Goal: Information Seeking & Learning: Find contact information

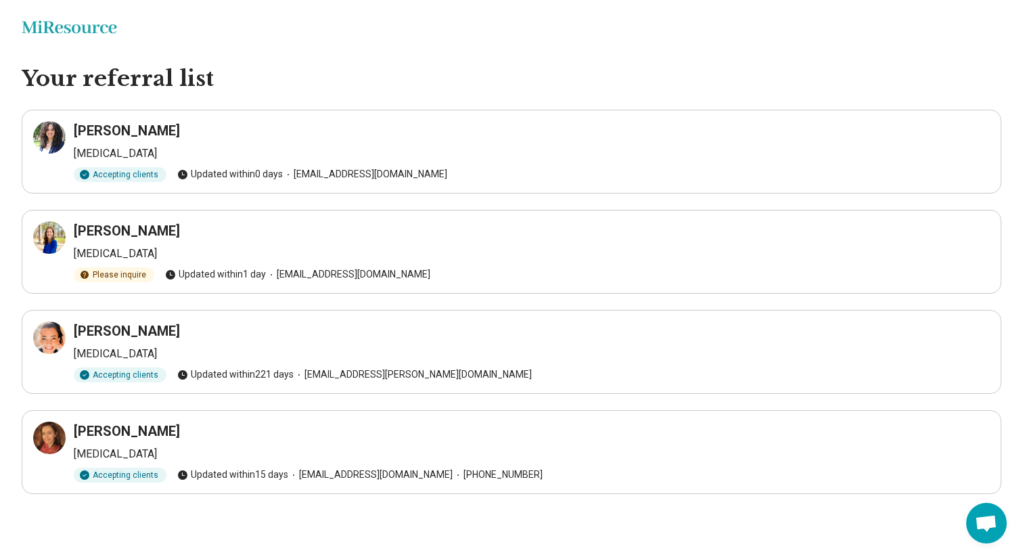
click at [123, 131] on h3 "Ashly Gaskin-Wasson" at bounding box center [127, 130] width 106 height 19
click at [183, 106] on main "Your referral list Ashly Gaskin-Wasson Psychologist Accepting clients Updated w…" at bounding box center [511, 306] width 1023 height 483
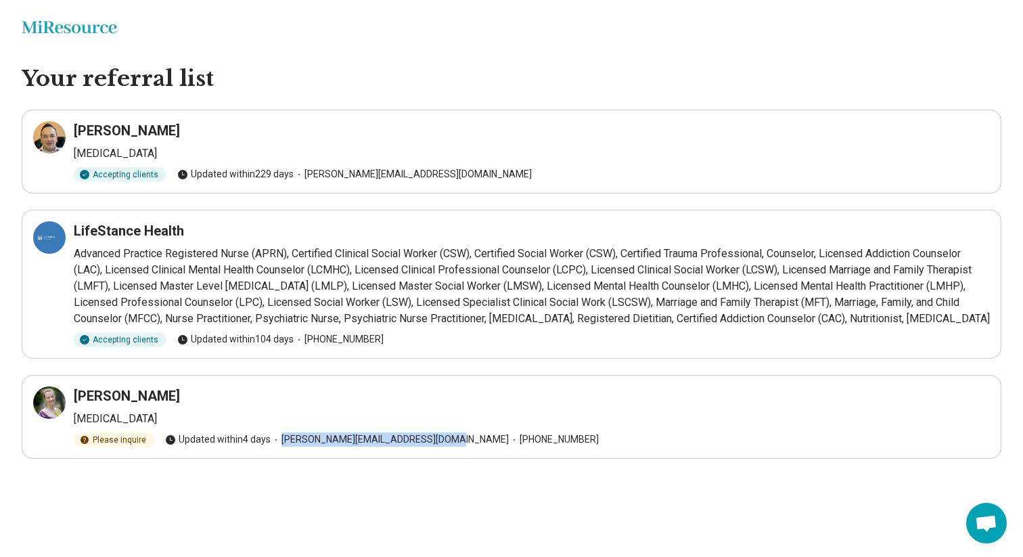
drag, startPoint x: 280, startPoint y: 440, endPoint x: 426, endPoint y: 444, distance: 145.5
click at [426, 444] on span "anna@bullcitybehavioralhealth.com" at bounding box center [390, 439] width 238 height 14
copy span "anna@bullcitybehavioralhealth.com"
click at [463, 448] on article "Anna Craig Psychologist Please inquire Updated within 4 days anna@bullcitybehav…" at bounding box center [512, 417] width 980 height 84
click at [99, 392] on h3 "[PERSON_NAME]" at bounding box center [127, 395] width 106 height 19
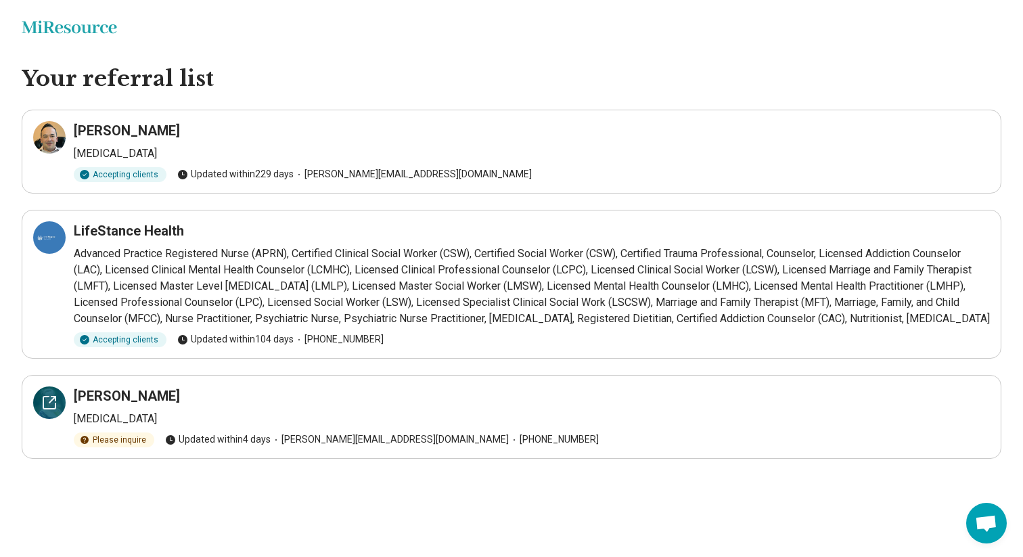
click at [51, 401] on icon at bounding box center [52, 399] width 6 height 6
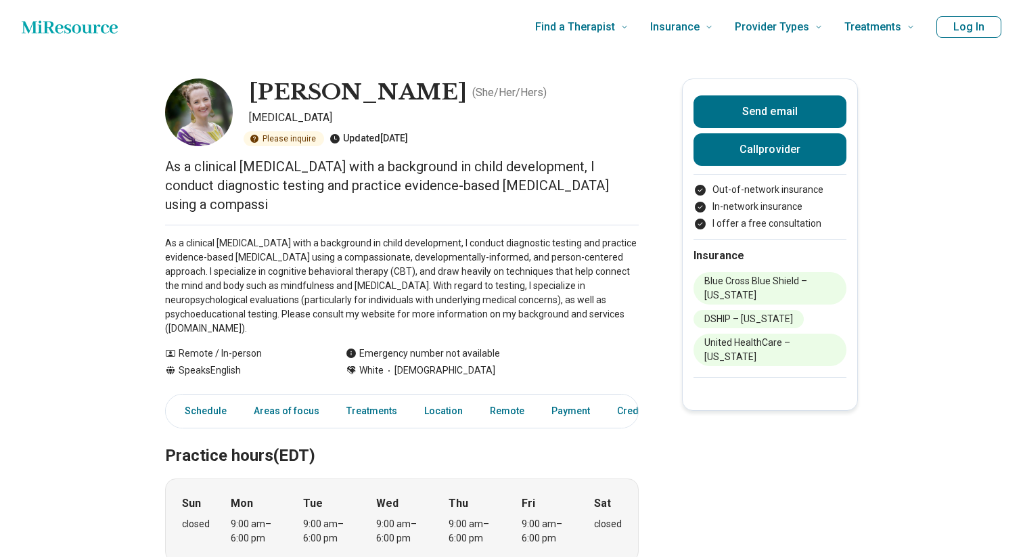
scroll to position [17, 0]
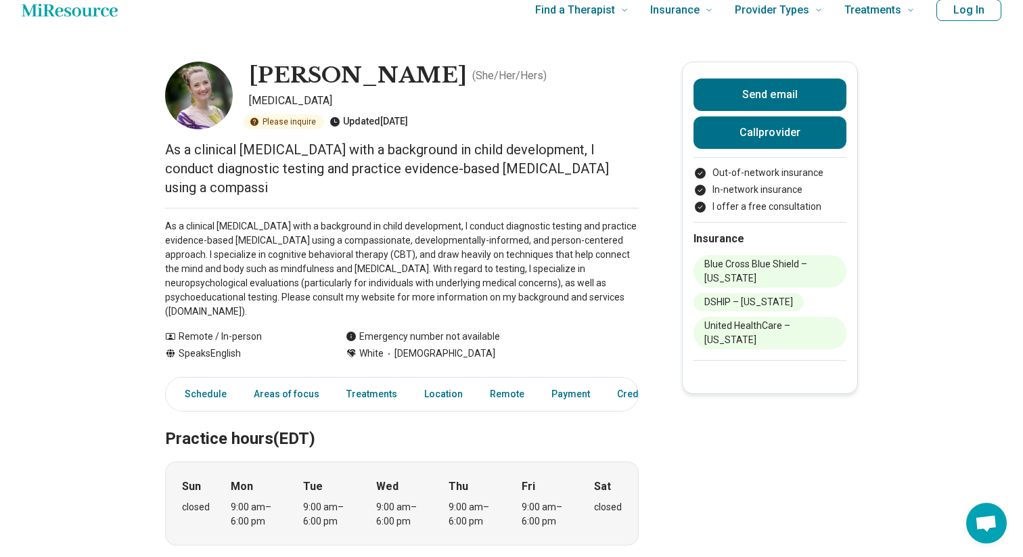
click at [260, 159] on p "As a clinical [MEDICAL_DATA] with a background in child development, I conduct …" at bounding box center [402, 168] width 474 height 57
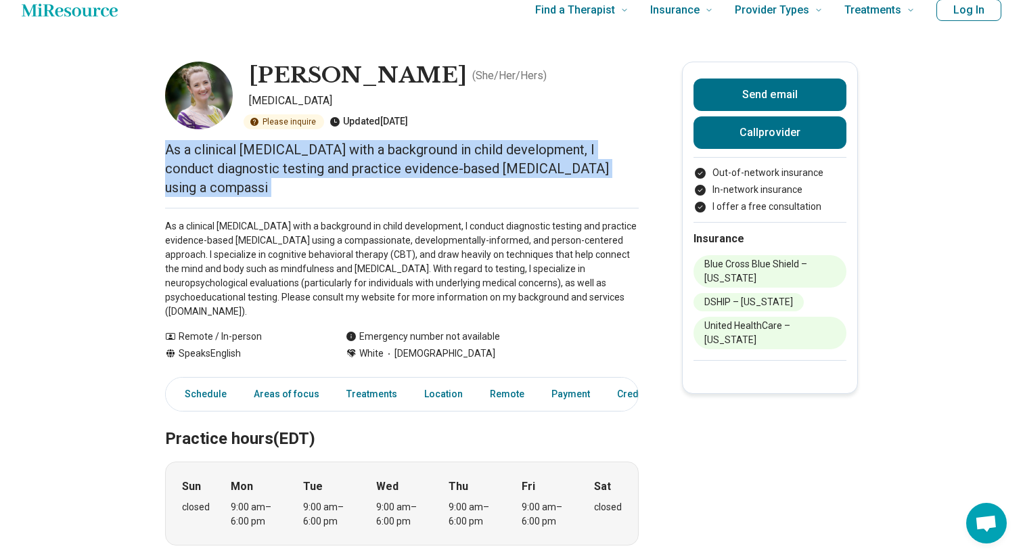
click at [260, 159] on p "As a clinical [MEDICAL_DATA] with a background in child development, I conduct …" at bounding box center [402, 168] width 474 height 57
click at [279, 180] on p "As a clinical [MEDICAL_DATA] with a background in child development, I conduct …" at bounding box center [402, 168] width 474 height 57
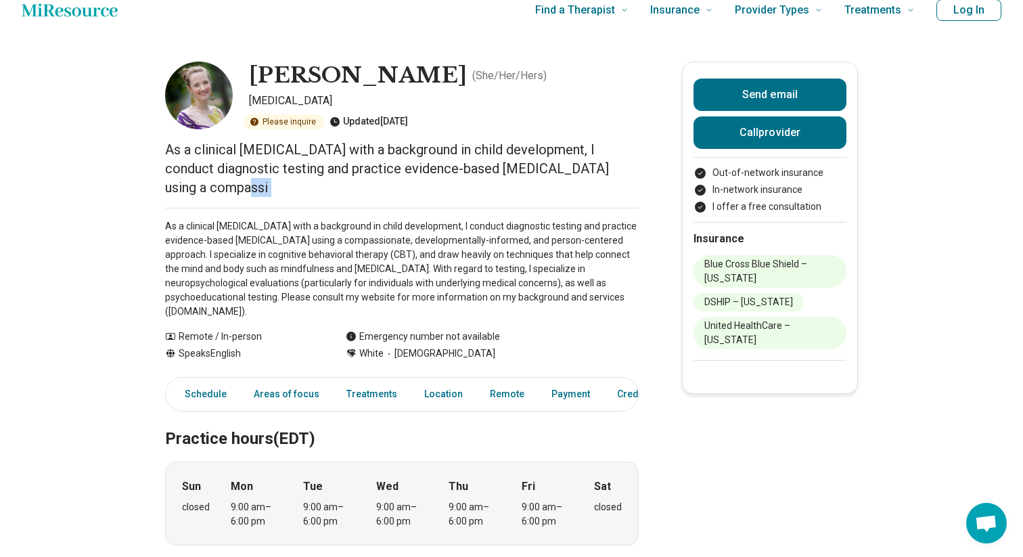
click at [279, 180] on p "As a clinical [MEDICAL_DATA] with a background in child development, I conduct …" at bounding box center [402, 168] width 474 height 57
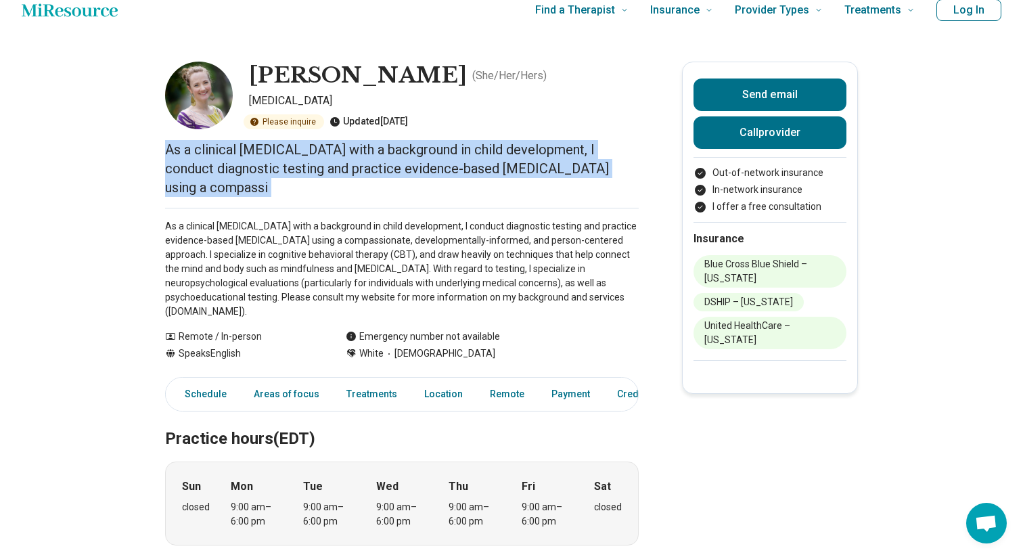
click at [279, 180] on p "As a clinical [MEDICAL_DATA] with a background in child development, I conduct …" at bounding box center [402, 168] width 474 height 57
click at [300, 218] on div "As a clinical [MEDICAL_DATA] with a background in child development, I conduct …" at bounding box center [402, 263] width 474 height 111
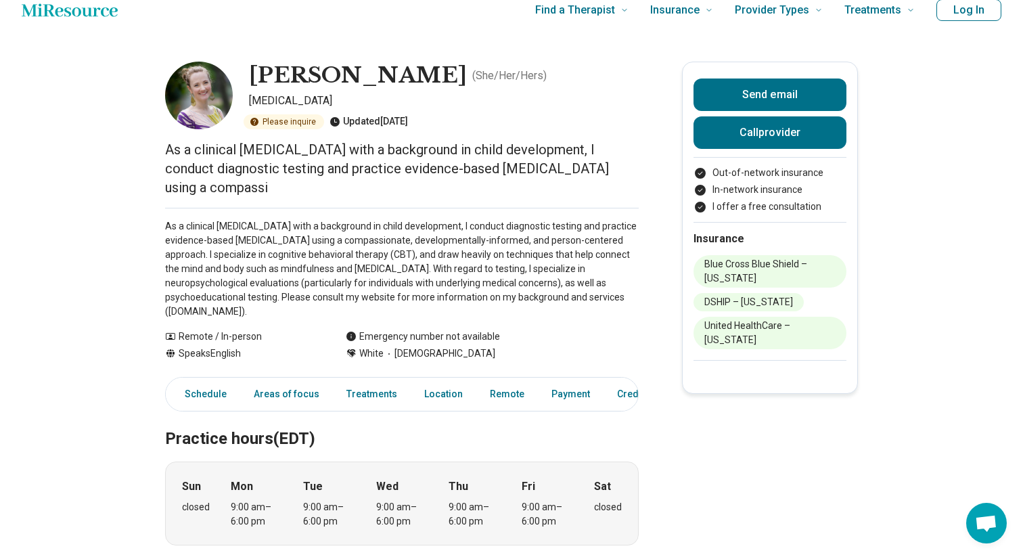
click at [311, 250] on p "As a clinical [MEDICAL_DATA] with a background in child development, I conduct …" at bounding box center [402, 268] width 474 height 99
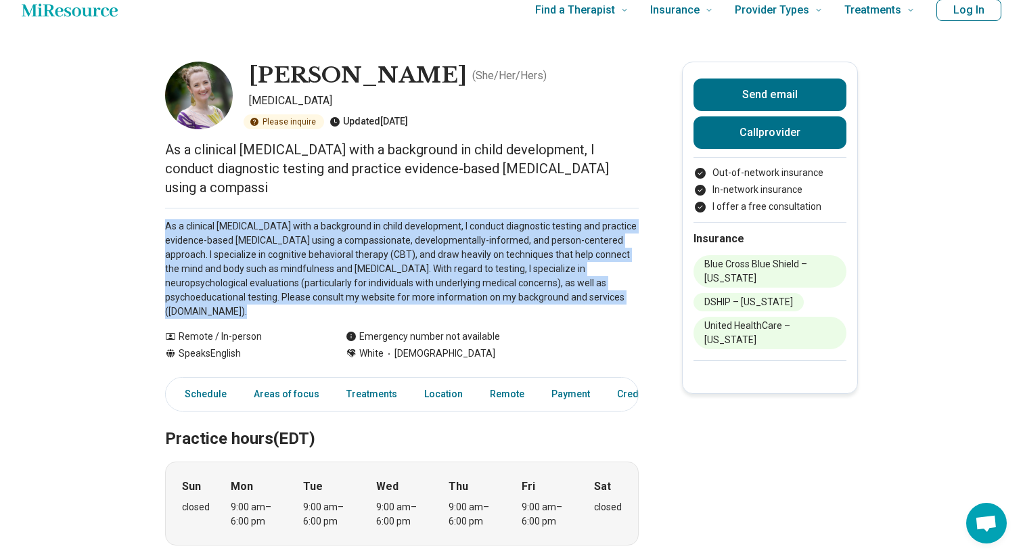
click at [311, 250] on p "As a clinical [MEDICAL_DATA] with a background in child development, I conduct …" at bounding box center [402, 268] width 474 height 99
click at [333, 277] on p "As a clinical [MEDICAL_DATA] with a background in child development, I conduct …" at bounding box center [402, 268] width 474 height 99
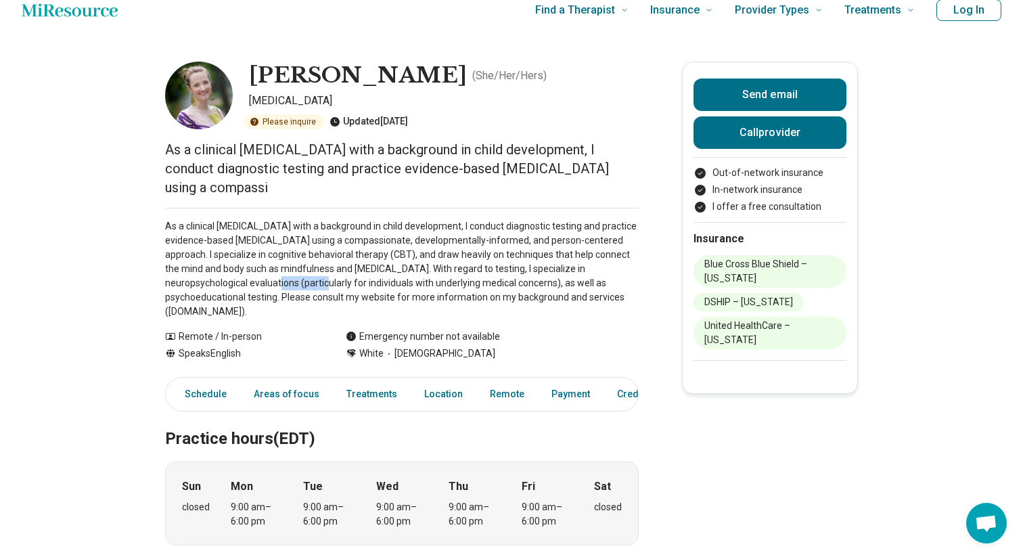
click at [333, 277] on p "As a clinical [MEDICAL_DATA] with a background in child development, I conduct …" at bounding box center [402, 268] width 474 height 99
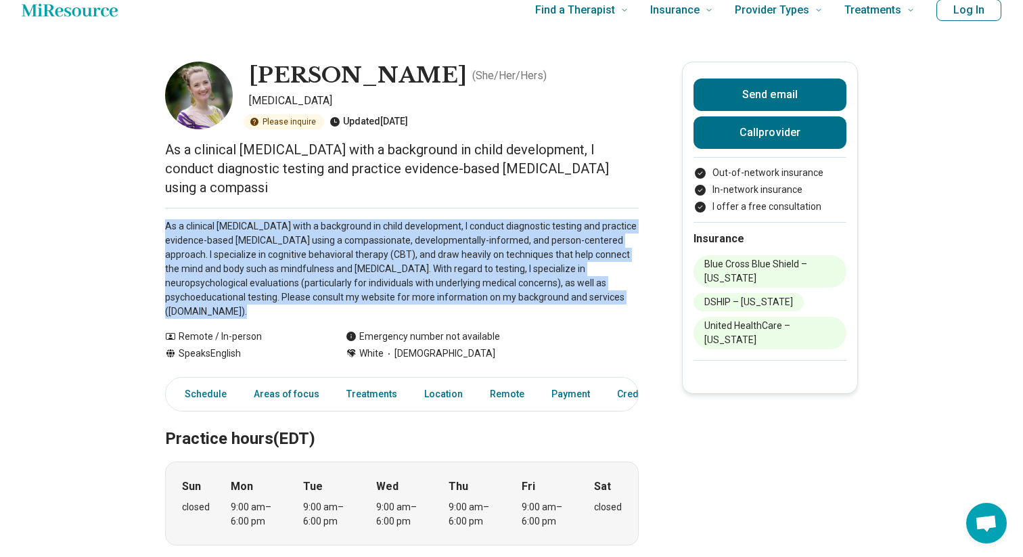
click at [333, 277] on p "As a clinical [MEDICAL_DATA] with a background in child development, I conduct …" at bounding box center [402, 268] width 474 height 99
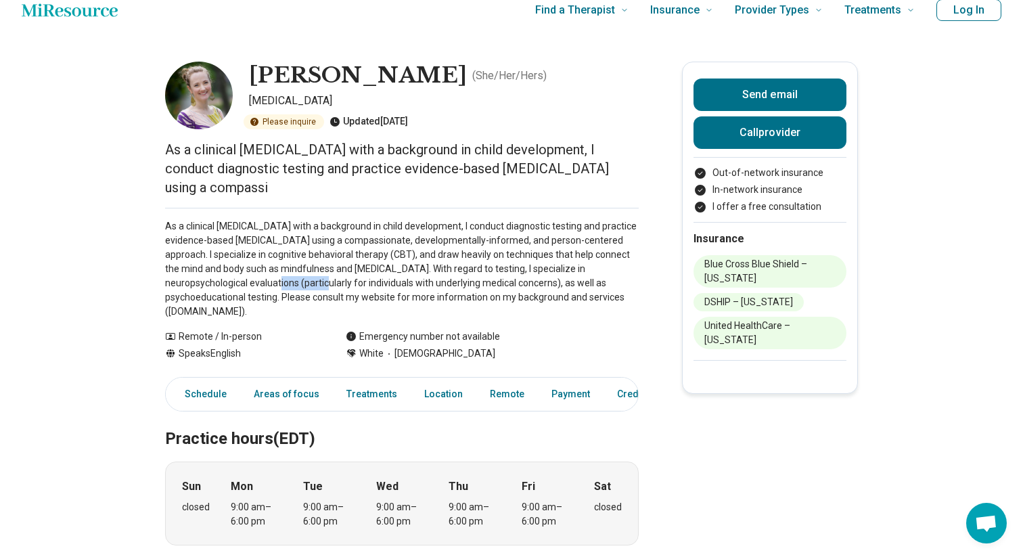
click at [333, 277] on p "As a clinical [MEDICAL_DATA] with a background in child development, I conduct …" at bounding box center [402, 268] width 474 height 99
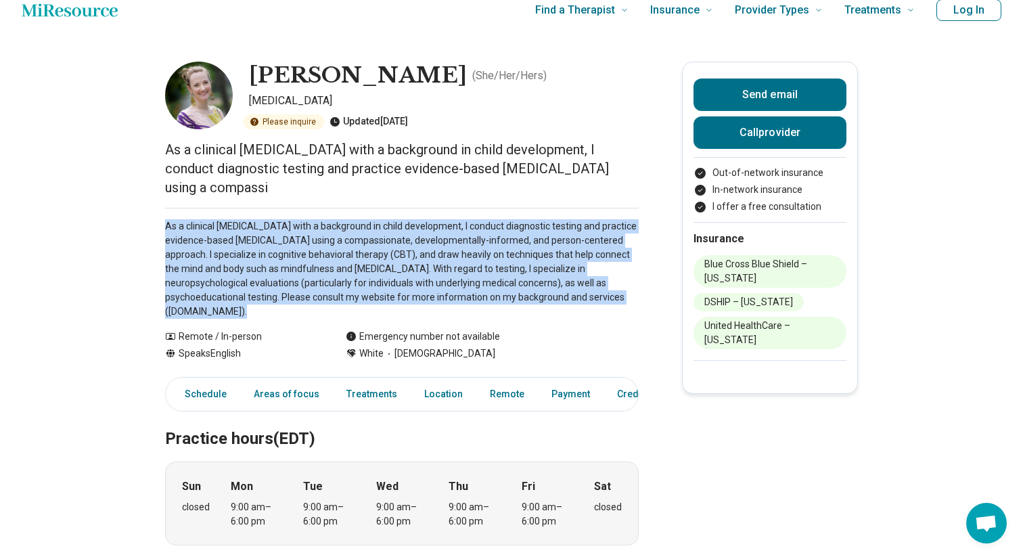
click at [333, 277] on p "As a clinical [MEDICAL_DATA] with a background in child development, I conduct …" at bounding box center [402, 268] width 474 height 99
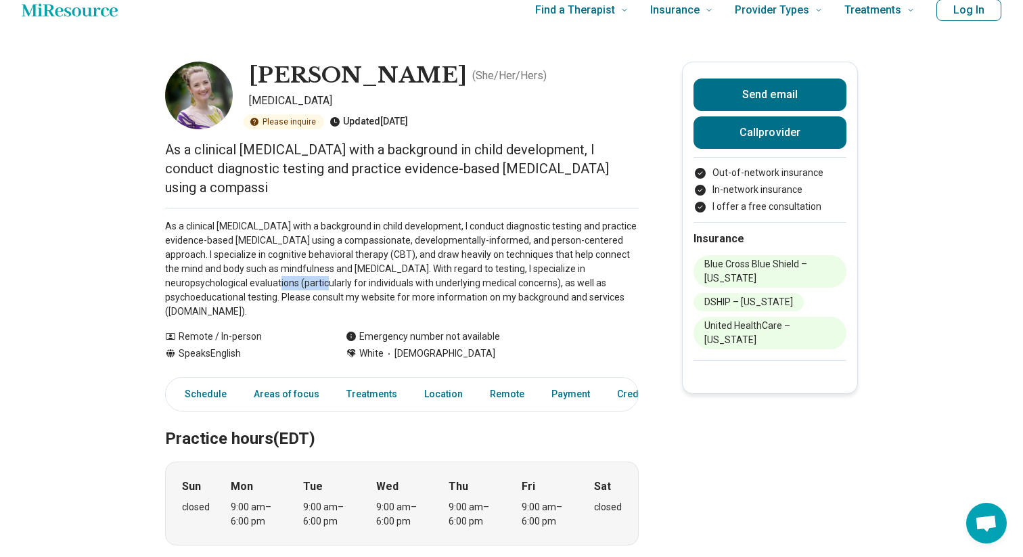
click at [333, 277] on p "As a clinical [MEDICAL_DATA] with a background in child development, I conduct …" at bounding box center [402, 268] width 474 height 99
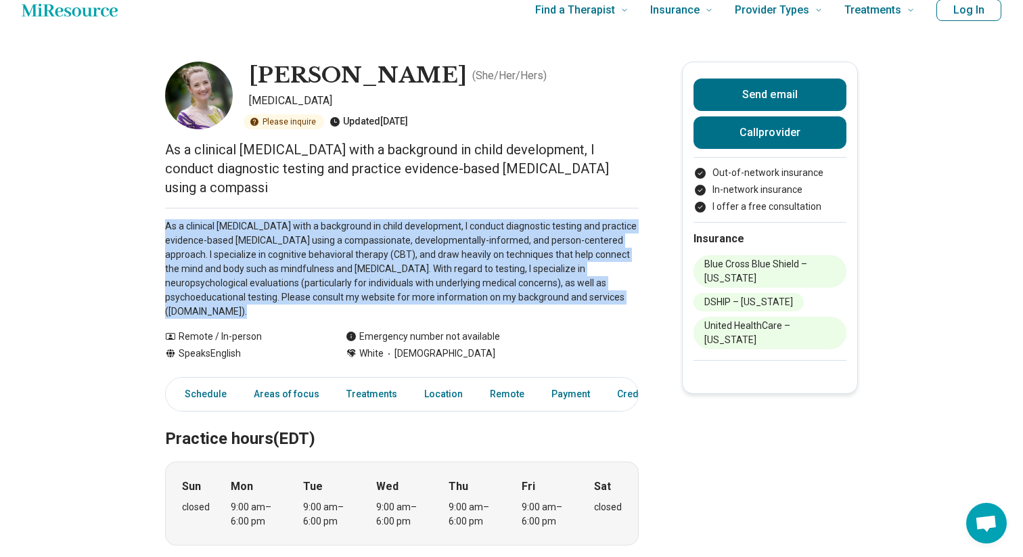
click at [333, 277] on p "As a clinical [MEDICAL_DATA] with a background in child development, I conduct …" at bounding box center [402, 268] width 474 height 99
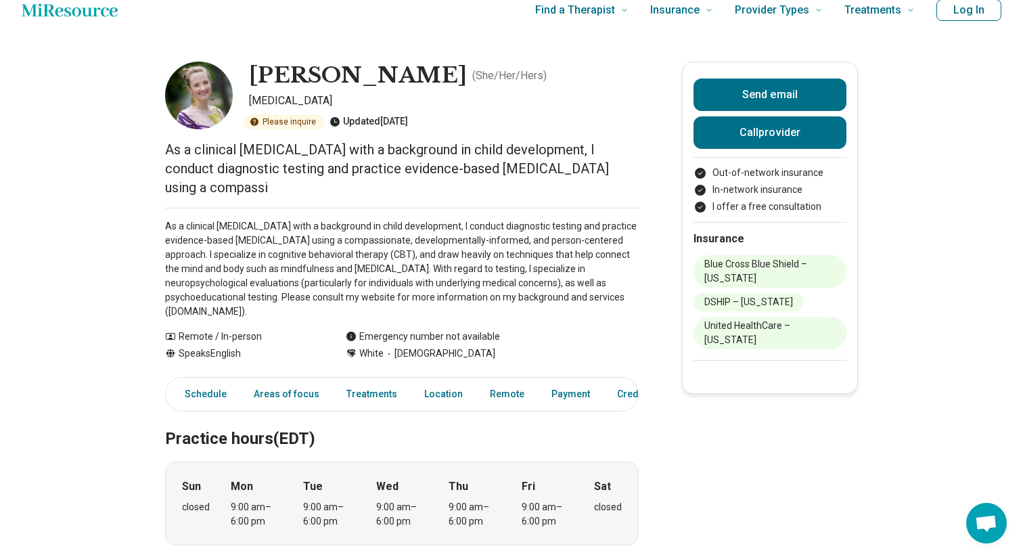
click at [334, 250] on p "As a clinical [MEDICAL_DATA] with a background in child development, I conduct …" at bounding box center [402, 268] width 474 height 99
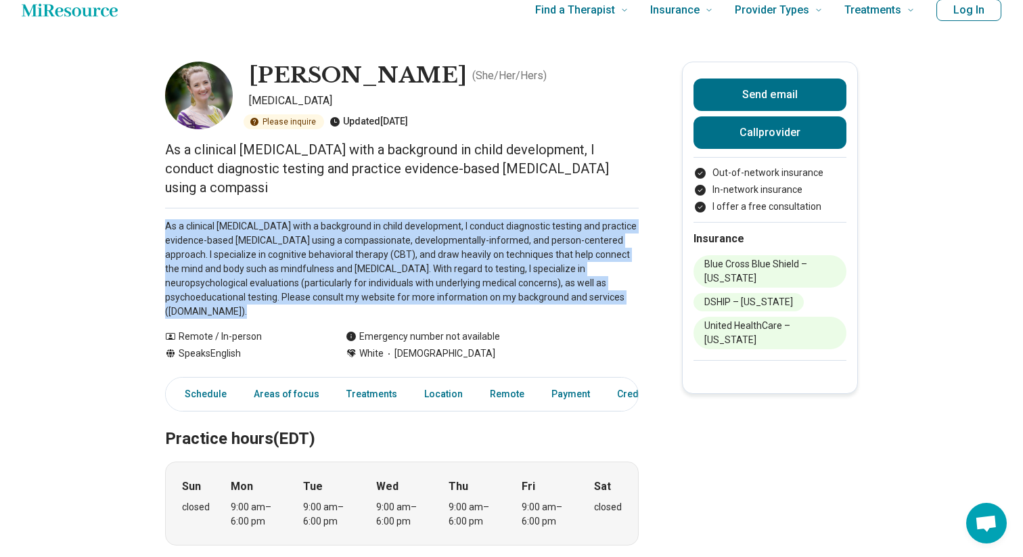
click at [334, 250] on p "As a clinical [MEDICAL_DATA] with a background in child development, I conduct …" at bounding box center [402, 268] width 474 height 99
click at [346, 284] on p "As a clinical [MEDICAL_DATA] with a background in child development, I conduct …" at bounding box center [402, 268] width 474 height 99
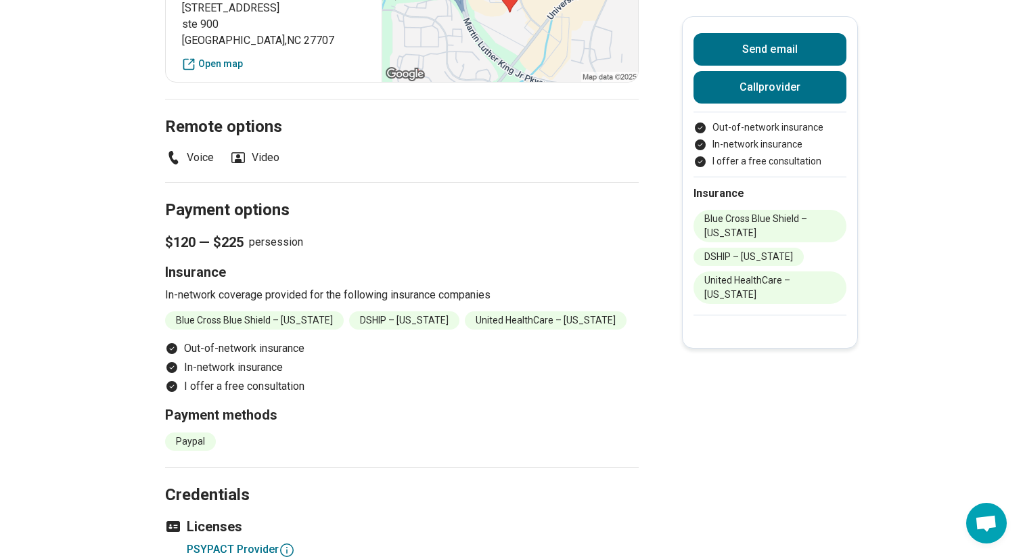
scroll to position [1080, 0]
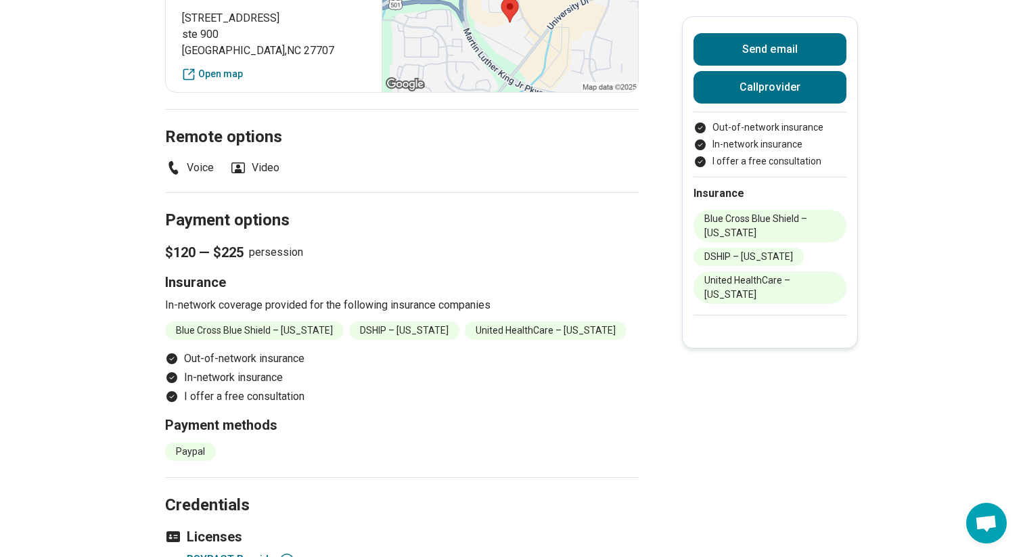
click at [465, 340] on li "United HealthCare – [US_STATE]" at bounding box center [546, 330] width 162 height 18
click at [297, 386] on li "In-network insurance" at bounding box center [402, 377] width 474 height 16
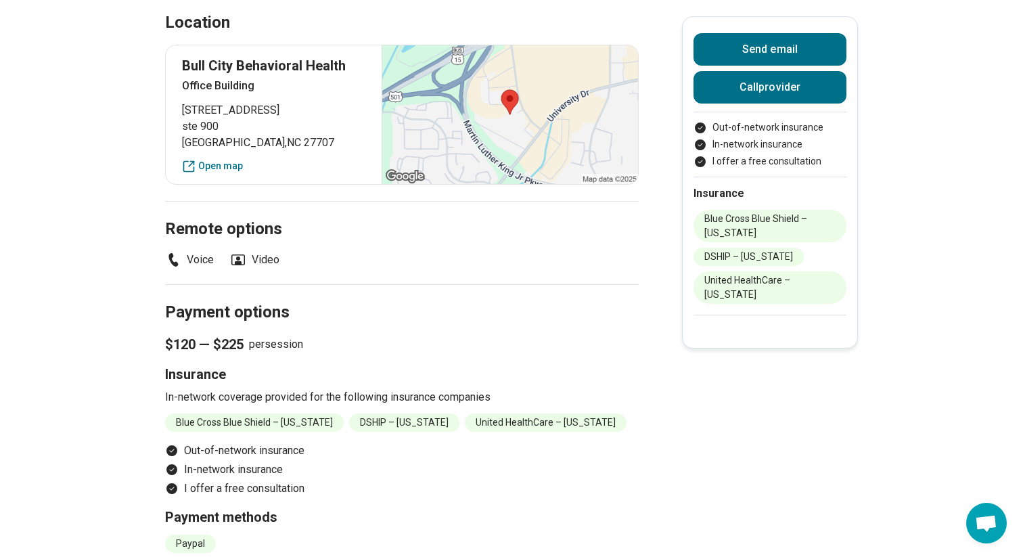
scroll to position [961, 0]
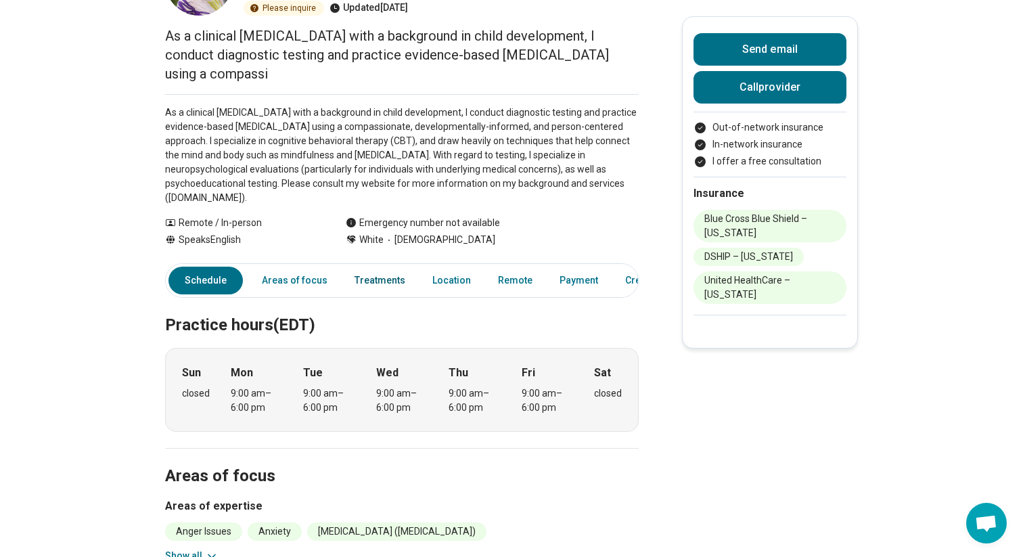
click at [371, 280] on link "Treatments" at bounding box center [379, 281] width 67 height 28
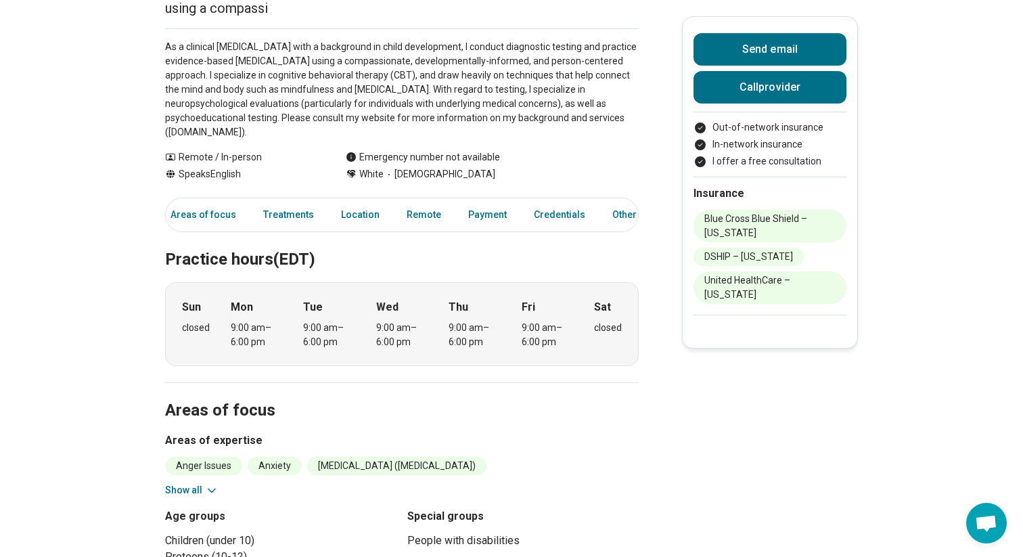
scroll to position [0, 0]
